Goal: Book appointment/travel/reservation

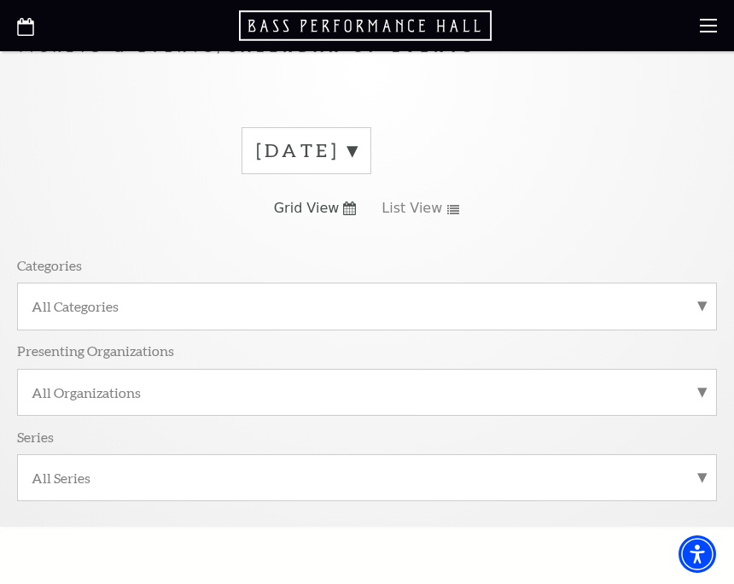
scroll to position [12, 0]
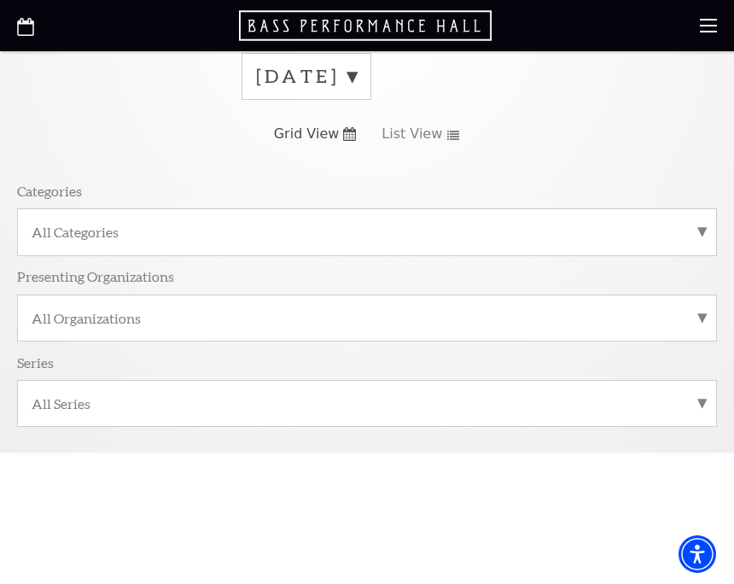
click at [604, 219] on div "All Categories" at bounding box center [367, 231] width 700 height 47
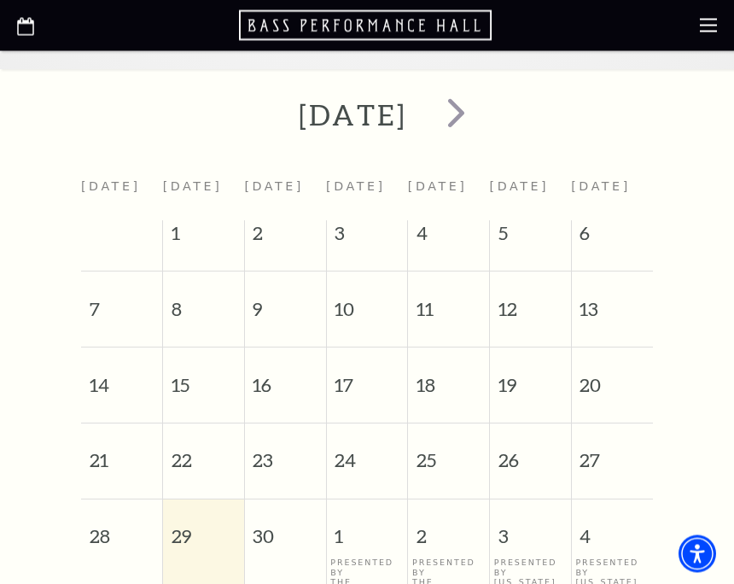
scroll to position [492, 0]
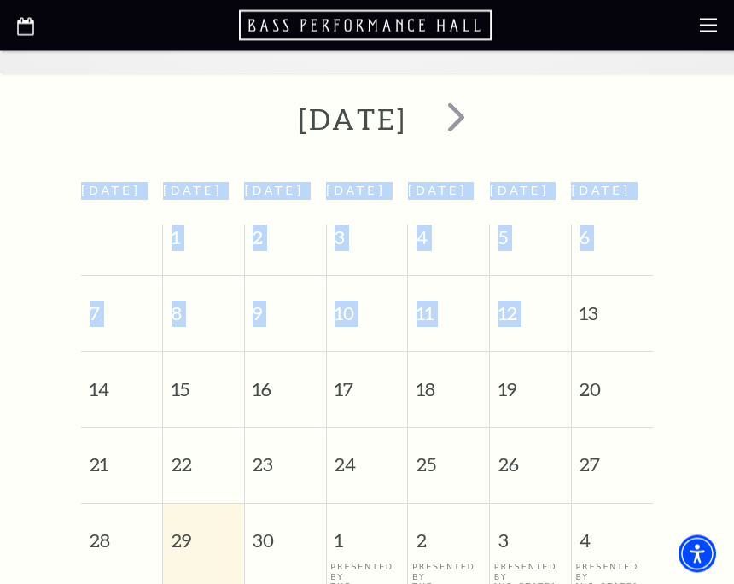
click at [727, 213] on div "[DATE] [DATE] [DATE] [DATE] [DATE] [DATE] [DATE] [DATE] 1 2 3 4 5 6 7 8 9 10 11…" at bounding box center [367, 433] width 734 height 686
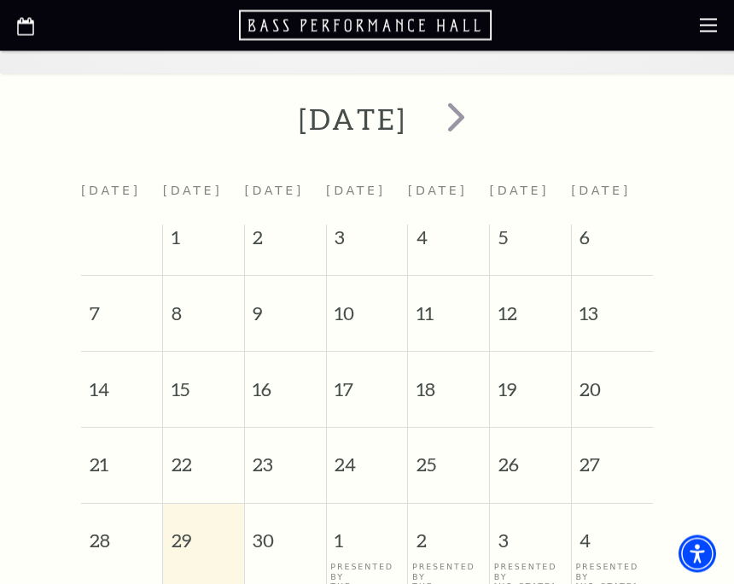
click at [481, 131] on span "next" at bounding box center [456, 117] width 49 height 49
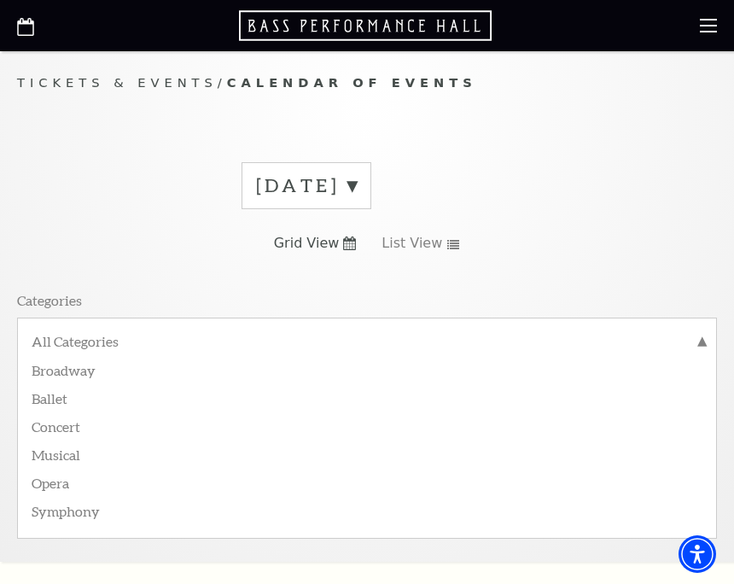
scroll to position [0, 0]
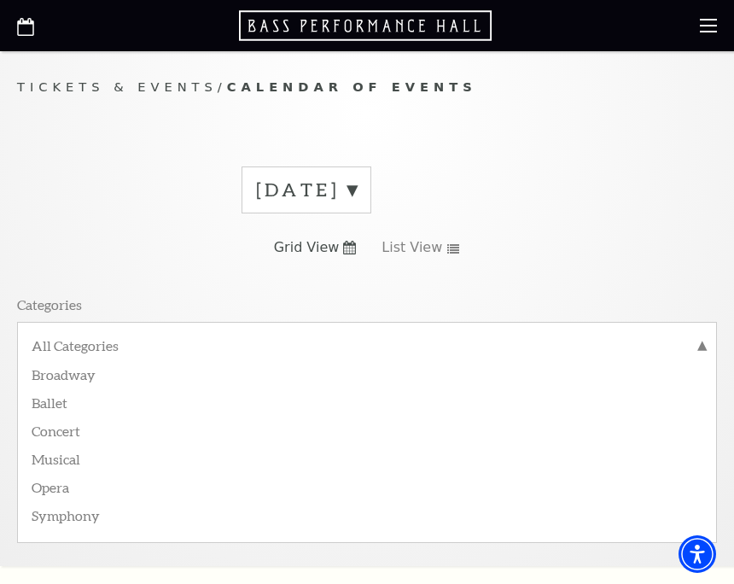
click at [125, 337] on label "All Categories" at bounding box center [367, 347] width 671 height 22
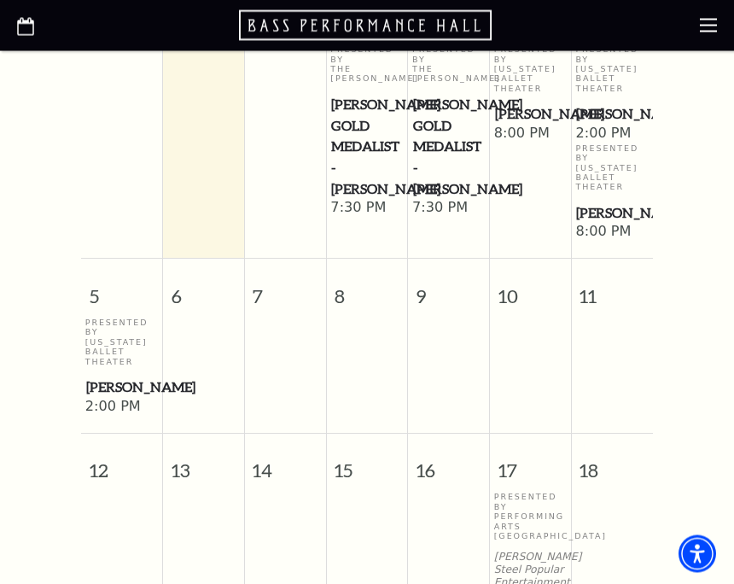
scroll to position [709, 0]
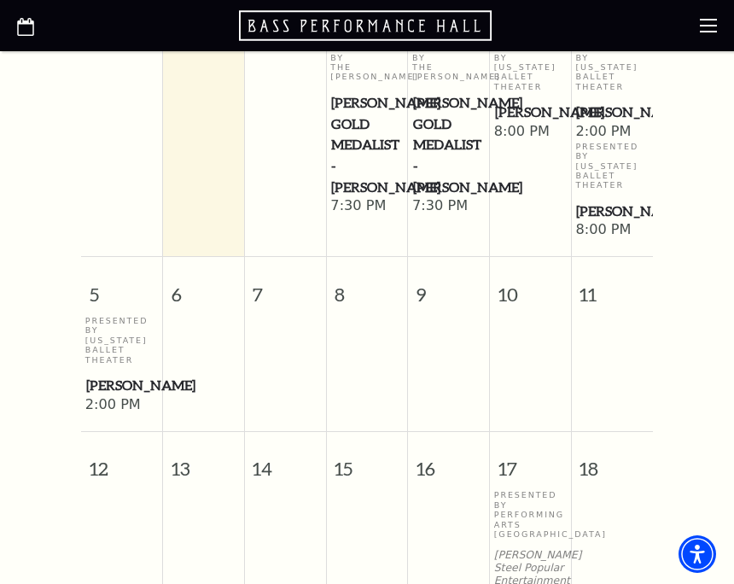
click at [635, 383] on td at bounding box center [612, 365] width 82 height 99
click at [616, 316] on span "11" at bounding box center [612, 286] width 81 height 59
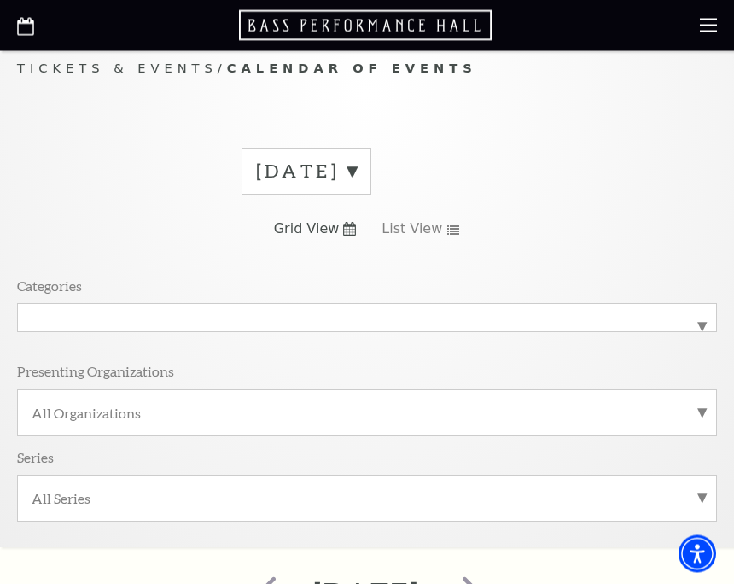
scroll to position [0, 0]
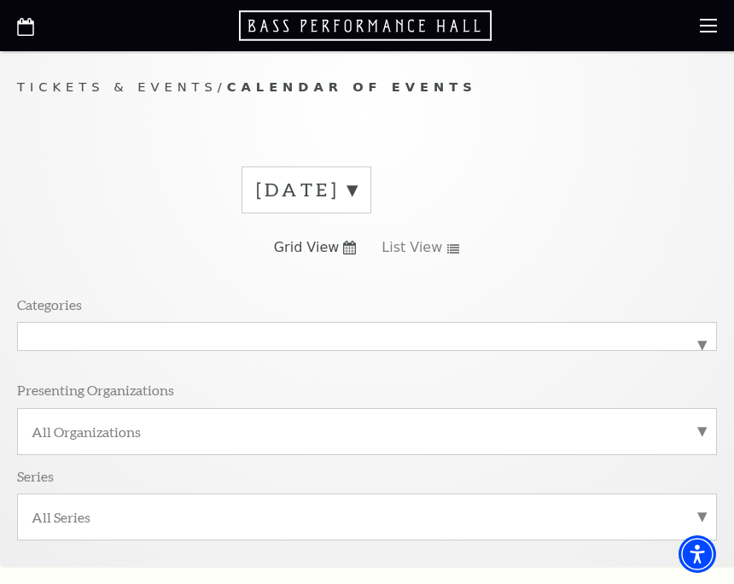
click at [704, 43] on div at bounding box center [367, 25] width 734 height 51
click at [710, 29] on icon at bounding box center [708, 25] width 17 height 17
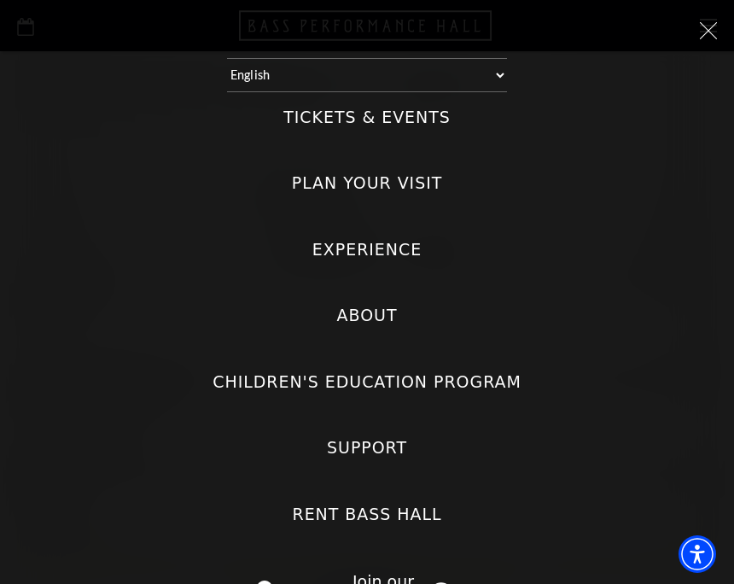
click at [706, 25] on icon at bounding box center [708, 30] width 17 height 17
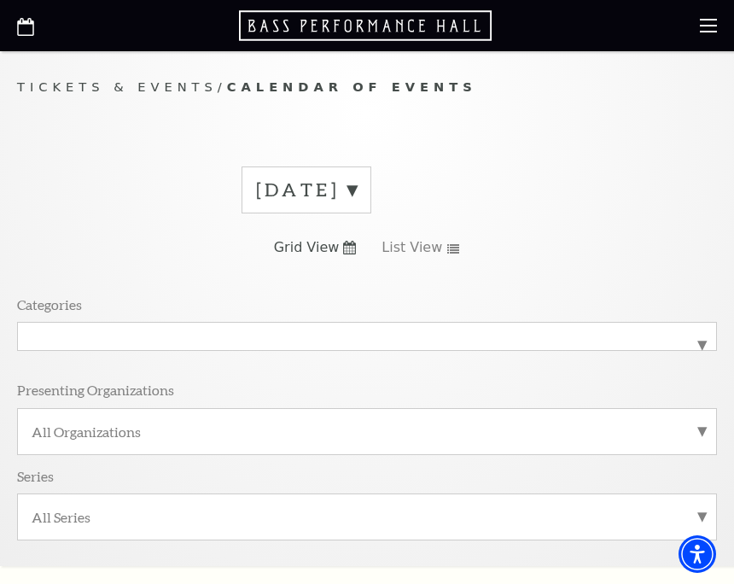
click at [714, 31] on use at bounding box center [708, 26] width 17 height 14
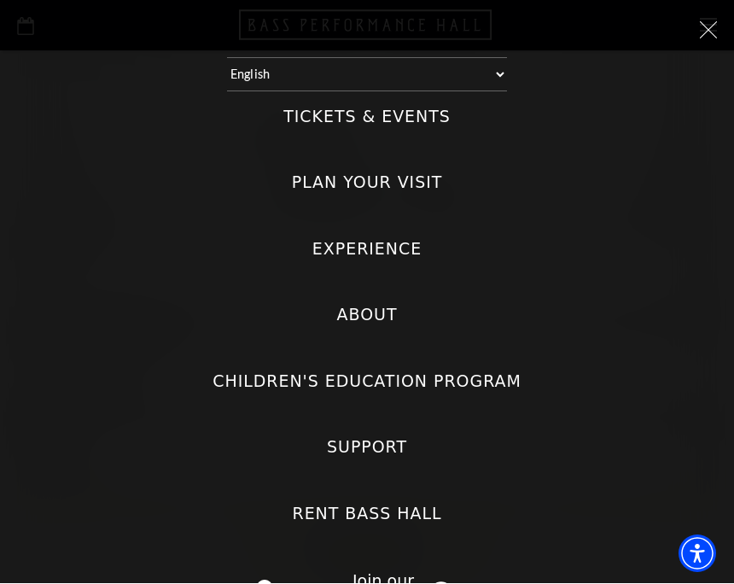
click at [499, 370] on label "Children's Education Program" at bounding box center [367, 381] width 309 height 23
click at [0, 0] on Program "Children's Education Program" at bounding box center [0, 0] width 0 height 0
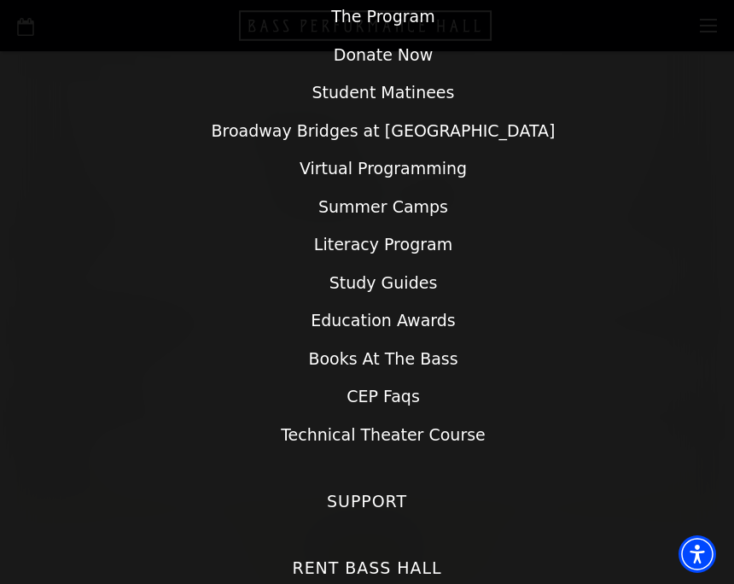
scroll to position [428, 0]
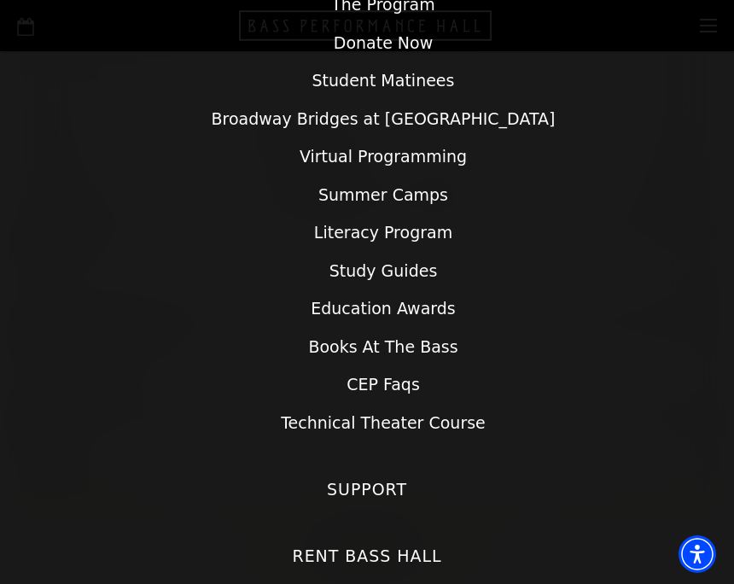
click at [610, 440] on div "Tickets & Events Now On Sale Broadway At The Bass presented by PNC Bank [PERSON…" at bounding box center [367, 169] width 700 height 1009
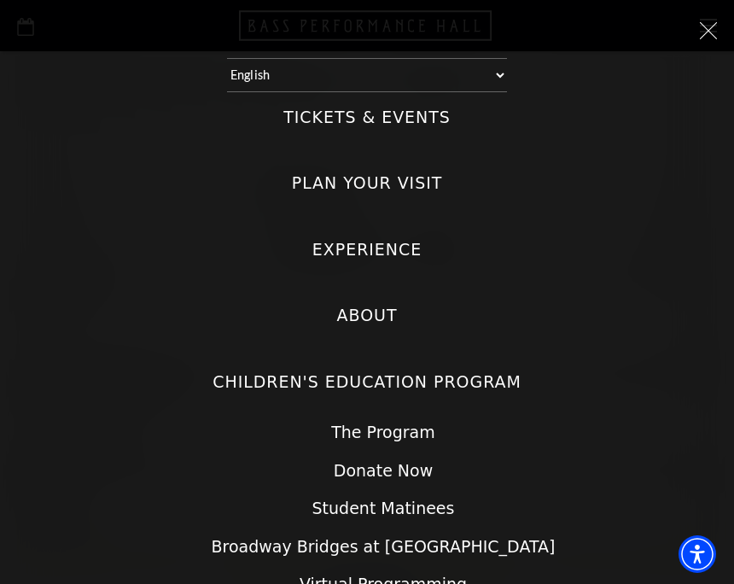
scroll to position [0, 0]
click at [710, 36] on icon at bounding box center [708, 30] width 17 height 17
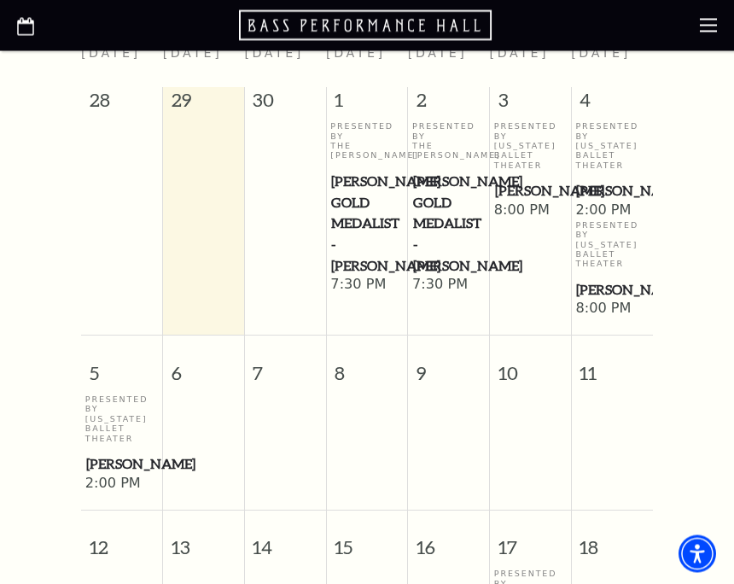
scroll to position [630, 0]
click at [618, 394] on span "11" at bounding box center [612, 364] width 81 height 59
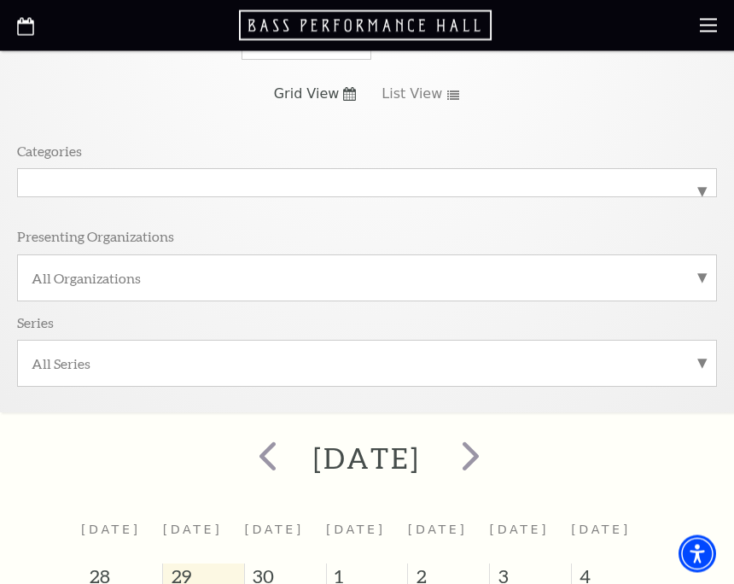
scroll to position [154, 0]
click at [681, 183] on label "All Categories" at bounding box center [367, 183] width 671 height 0
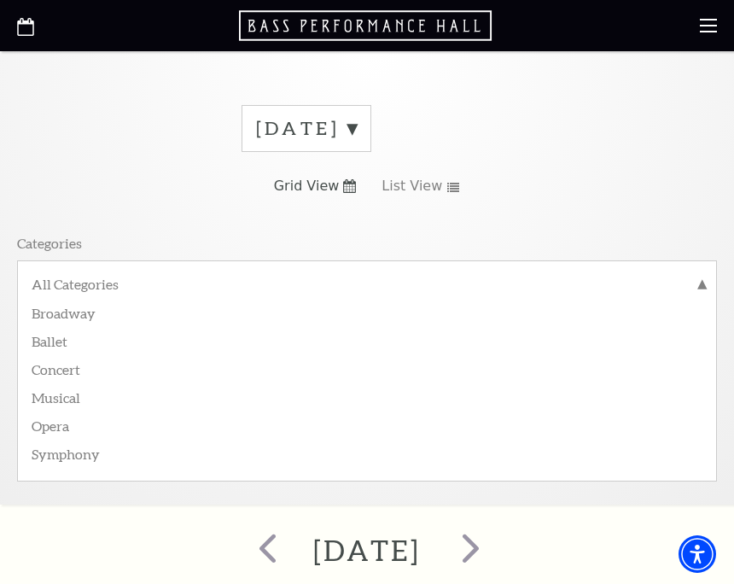
scroll to position [55, 0]
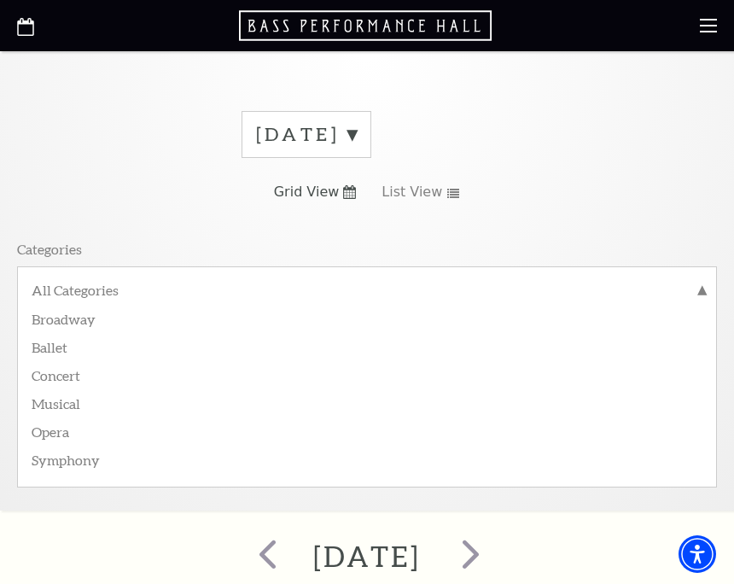
click at [92, 318] on label "Broadway" at bounding box center [367, 318] width 671 height 28
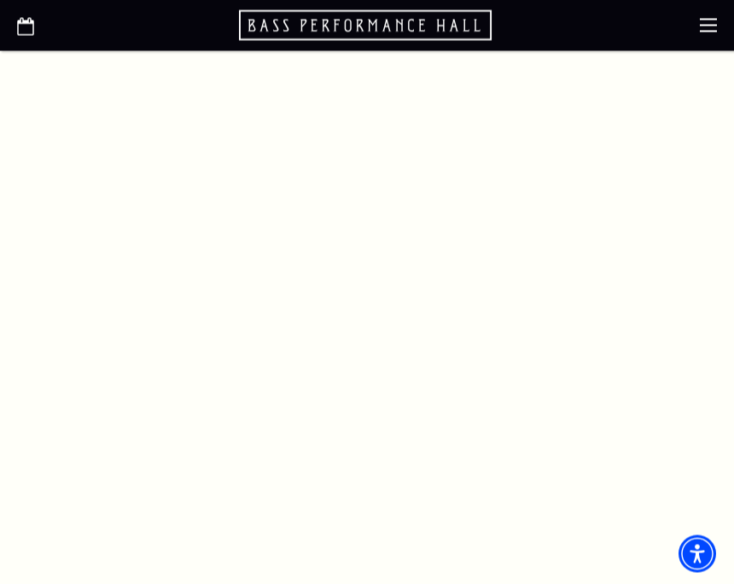
scroll to position [1229, 0]
click at [30, 32] on icon "Open this option" at bounding box center [25, 27] width 17 height 18
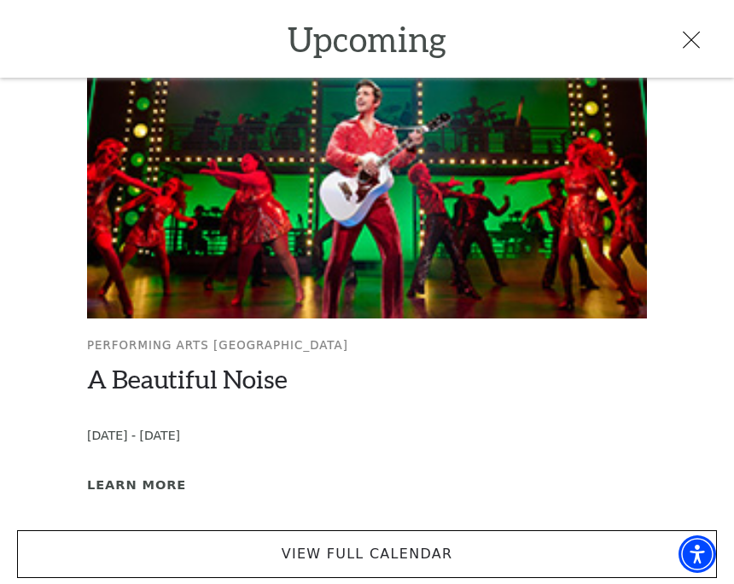
scroll to position [1582, 0]
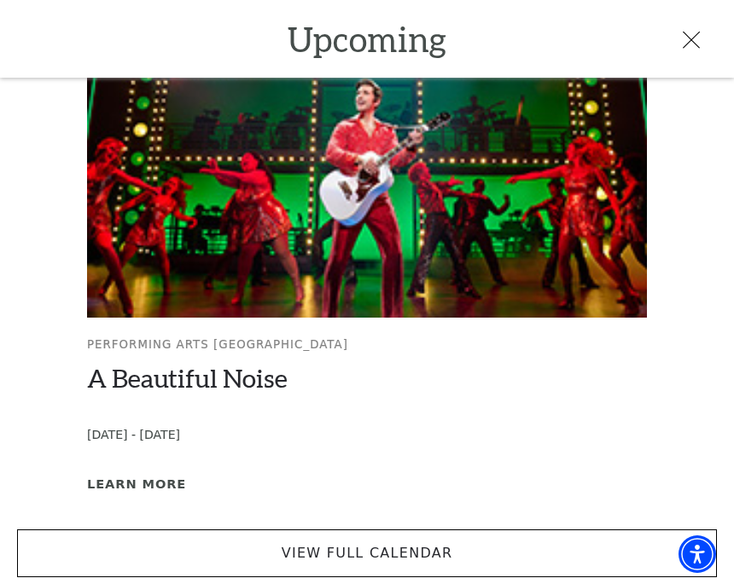
click at [644, 230] on img at bounding box center [367, 166] width 560 height 301
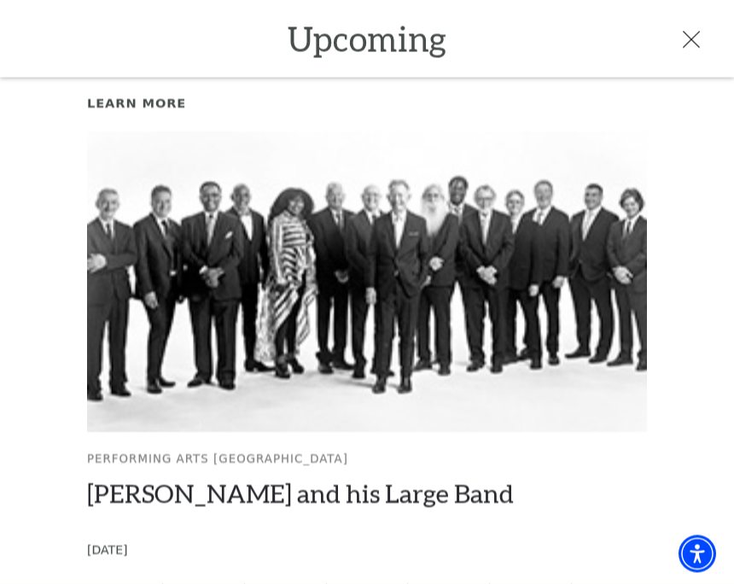
scroll to position [435, 0]
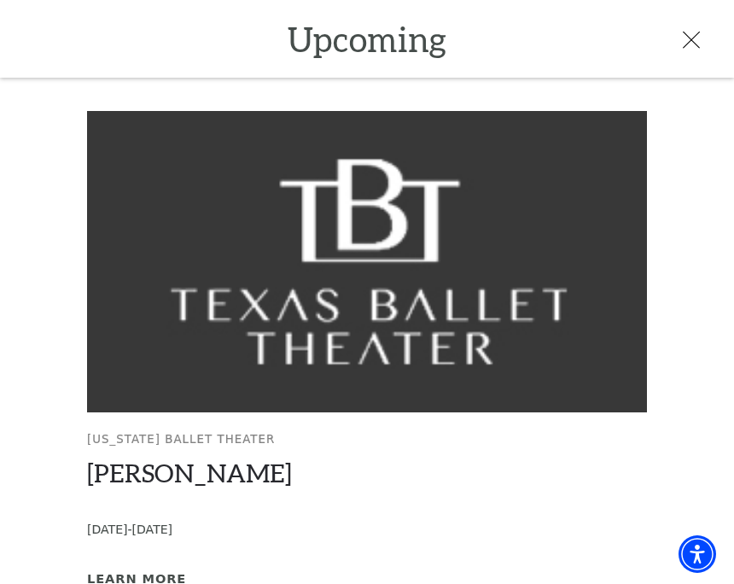
scroll to position [0, 0]
click at [695, 47] on icon at bounding box center [691, 40] width 17 height 17
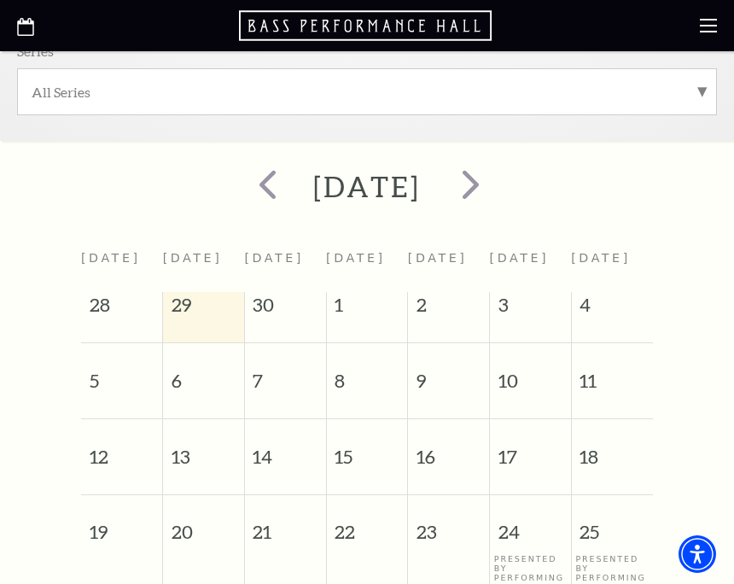
scroll to position [434, 0]
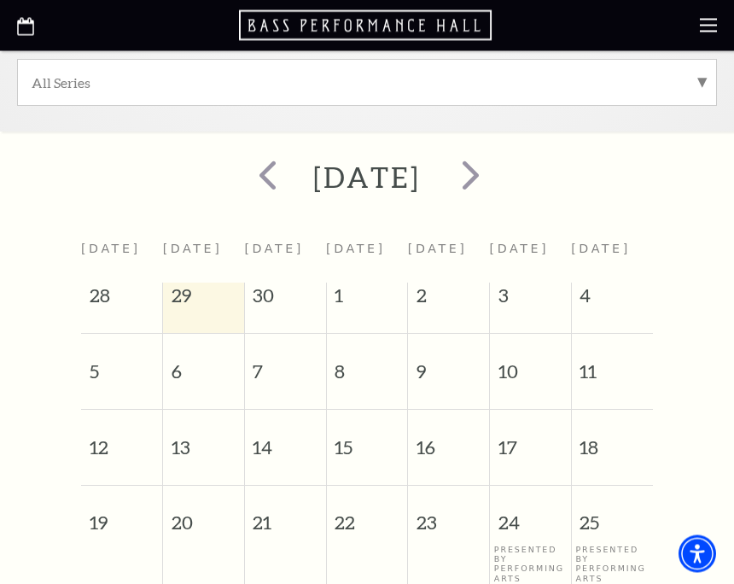
click at [601, 360] on span "11" at bounding box center [612, 364] width 81 height 59
click at [592, 364] on span "11" at bounding box center [612, 364] width 81 height 59
click at [609, 379] on span "11" at bounding box center [612, 364] width 81 height 59
click at [606, 373] on span "11" at bounding box center [612, 364] width 81 height 59
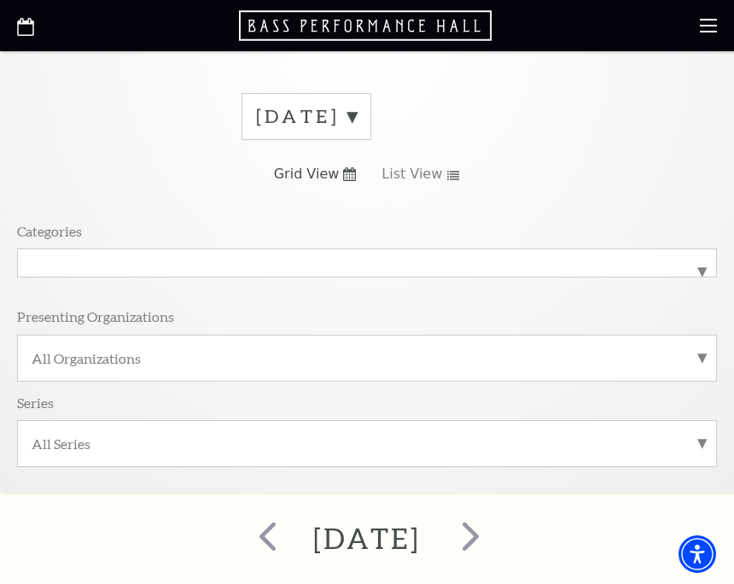
scroll to position [0, 0]
